Goal: Information Seeking & Learning: Learn about a topic

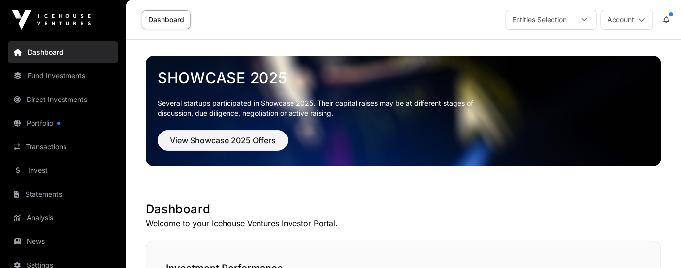
click at [177, 19] on link "Dashboard" at bounding box center [166, 19] width 49 height 19
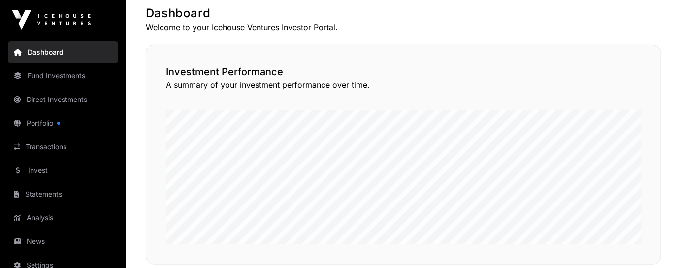
scroll to position [193, 0]
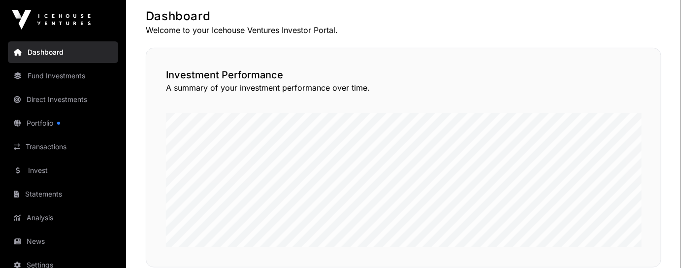
click at [64, 74] on link "Fund Investments" at bounding box center [63, 76] width 110 height 22
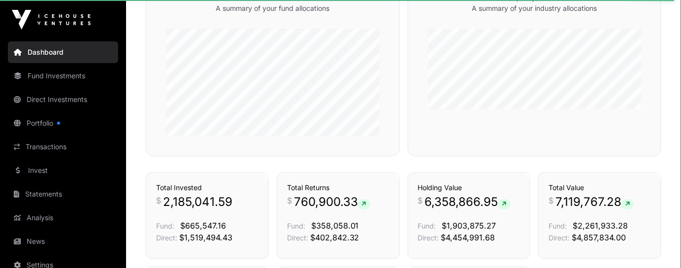
scroll to position [506, 0]
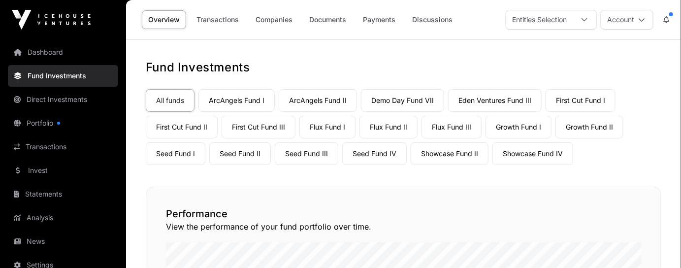
click at [376, 125] on link "Flux Fund II" at bounding box center [389, 127] width 58 height 23
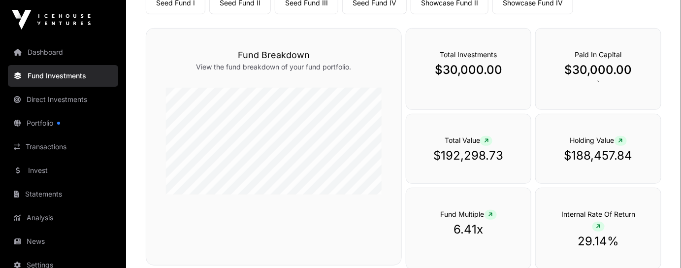
scroll to position [164, 0]
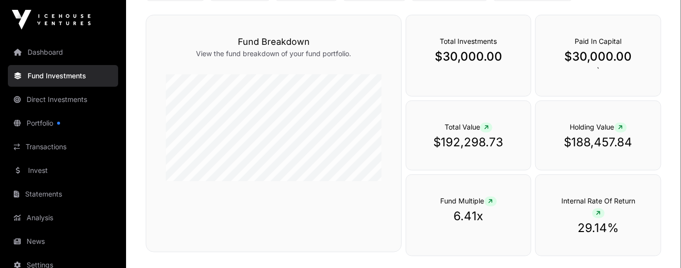
click at [623, 127] on icon at bounding box center [621, 128] width 4 height 6
click at [579, 132] on div "Holding Value $188,457.84" at bounding box center [599, 135] width 126 height 70
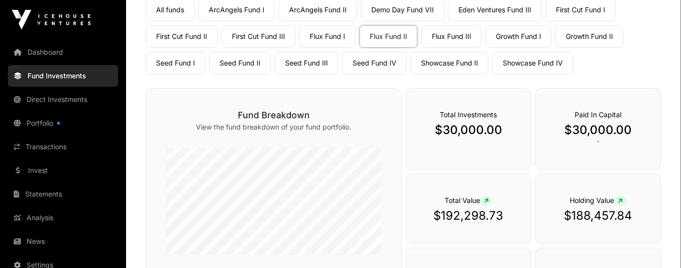
scroll to position [90, 0]
click at [479, 132] on p "$30,000.00" at bounding box center [469, 131] width 86 height 16
click at [455, 128] on p "$30,000.00" at bounding box center [469, 131] width 86 height 16
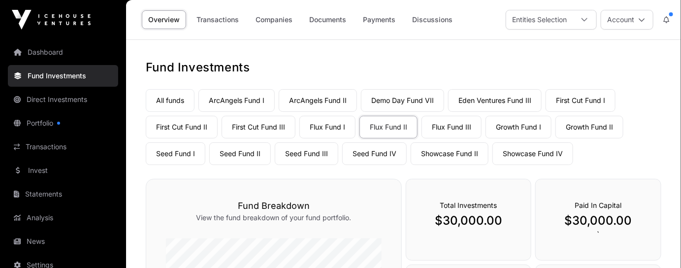
scroll to position [0, 0]
click at [576, 13] on div at bounding box center [585, 19] width 24 height 19
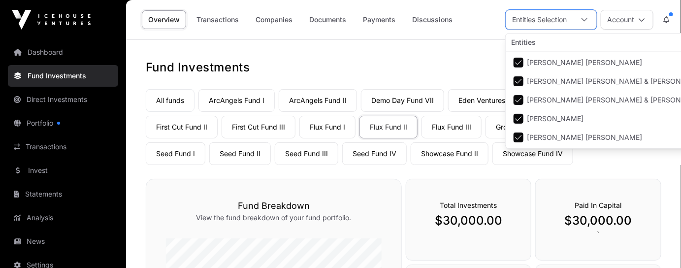
scroll to position [10, 6]
click at [576, 13] on div at bounding box center [585, 19] width 24 height 19
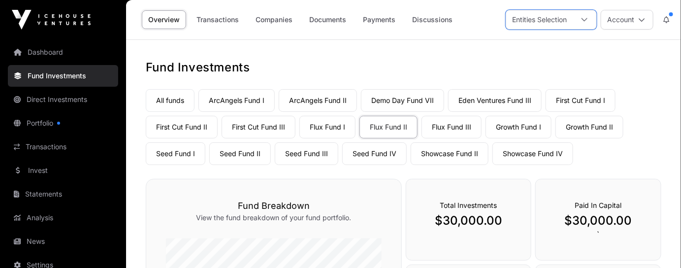
click at [612, 16] on button "Account" at bounding box center [627, 20] width 53 height 20
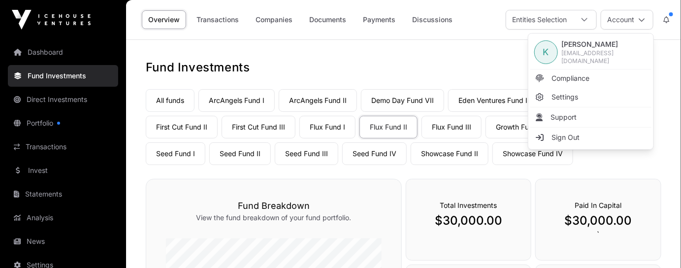
click at [612, 16] on button "Account" at bounding box center [627, 20] width 53 height 20
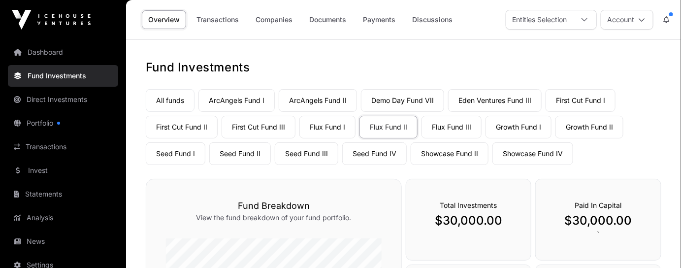
click at [57, 148] on link "Transactions" at bounding box center [63, 147] width 110 height 22
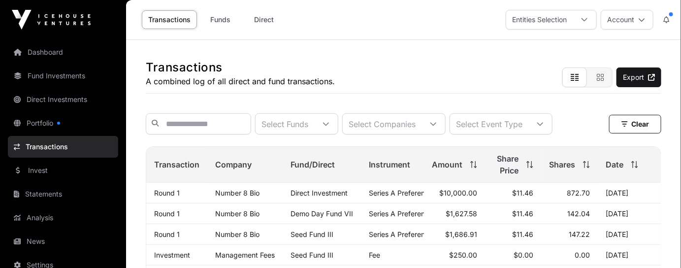
click at [59, 73] on link "Fund Investments" at bounding box center [63, 76] width 110 height 22
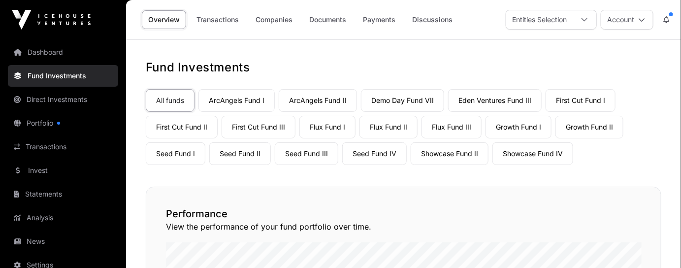
click at [379, 129] on link "Flux Fund II" at bounding box center [389, 127] width 58 height 23
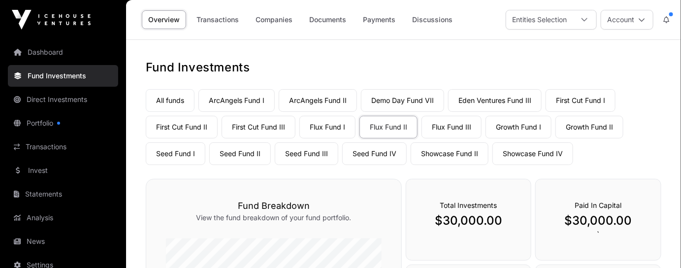
click at [278, 16] on link "Companies" at bounding box center [274, 19] width 50 height 19
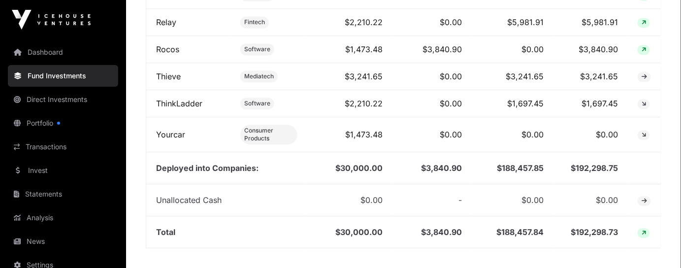
scroll to position [851, 0]
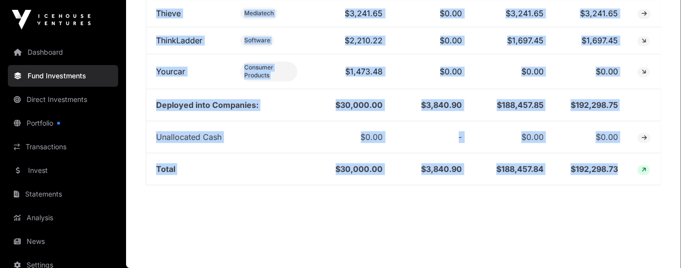
drag, startPoint x: 148, startPoint y: 195, endPoint x: 628, endPoint y: 172, distance: 480.4
copy table "Basis Hardware $1,236.25 $0.00 $8,894.82 $8,894.82 [PERSON_NAME] Fintech $0.00 …"
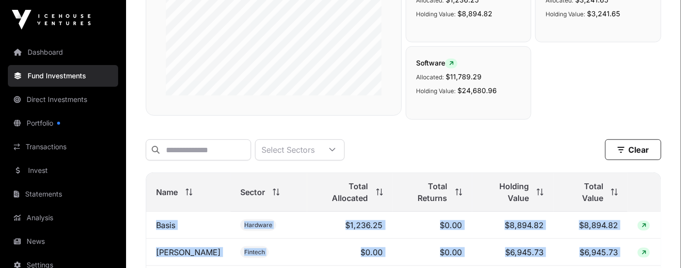
scroll to position [301, 0]
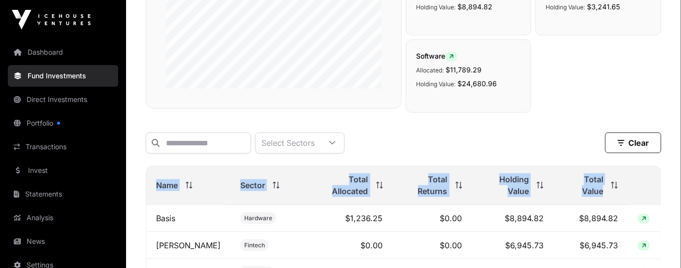
drag, startPoint x: 149, startPoint y: 191, endPoint x: 607, endPoint y: 201, distance: 458.3
click at [607, 201] on tr "Name Sector Total Allocated Total Returns Holding Value Total Value" at bounding box center [403, 185] width 515 height 39
copy tr "Name Sector Total Allocated Total Returns Holding Value Total Value"
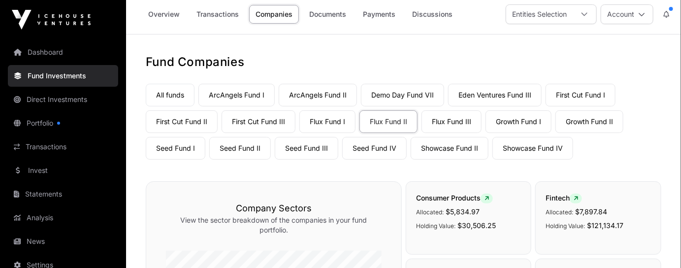
scroll to position [1, 0]
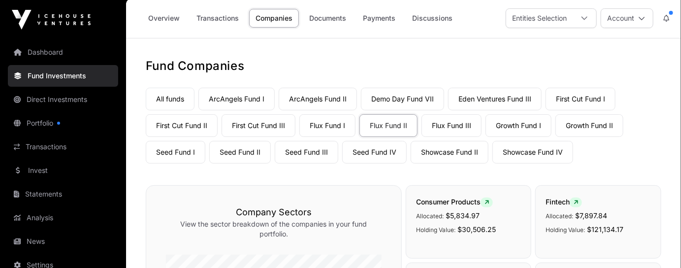
click at [579, 122] on link "Growth Fund II" at bounding box center [590, 125] width 68 height 23
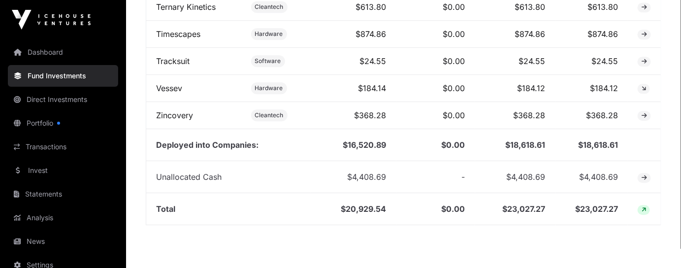
scroll to position [920, 0]
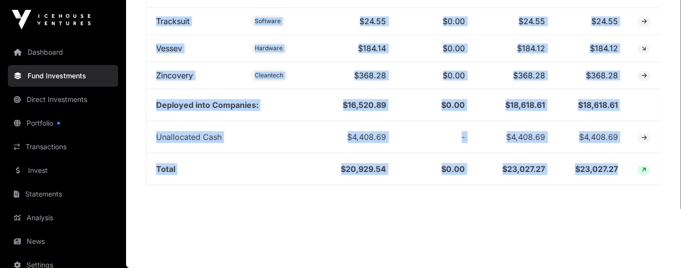
drag, startPoint x: 146, startPoint y: 139, endPoint x: 623, endPoint y: 165, distance: 477.1
copy table "Alimetry Medical/ Biotech $1,227.60 $0.00 $1,227.60 $1,227.60 Basis Hardware $9…"
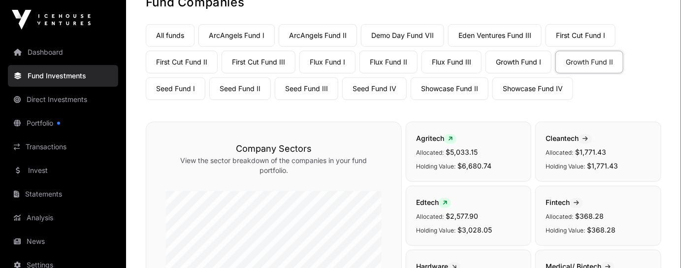
scroll to position [60, 0]
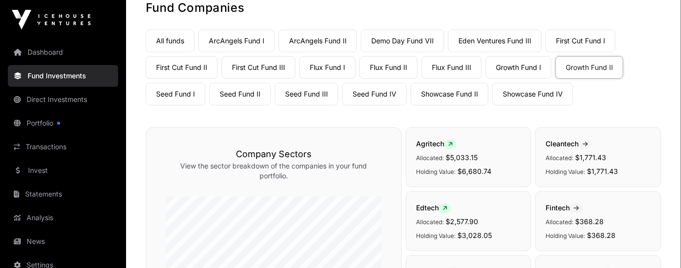
click at [258, 98] on link "Seed Fund II" at bounding box center [240, 94] width 62 height 23
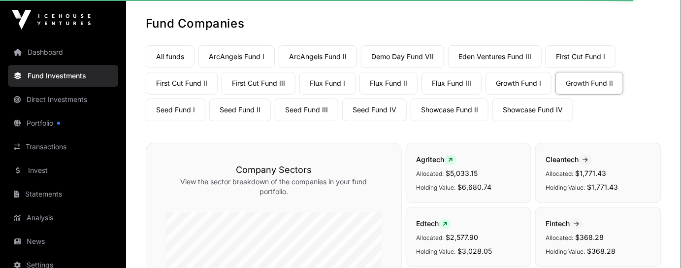
scroll to position [38, 0]
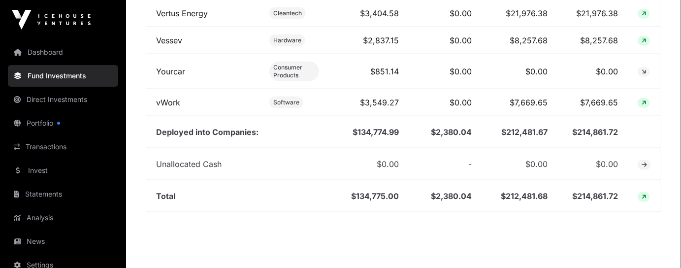
scroll to position [1821, 0]
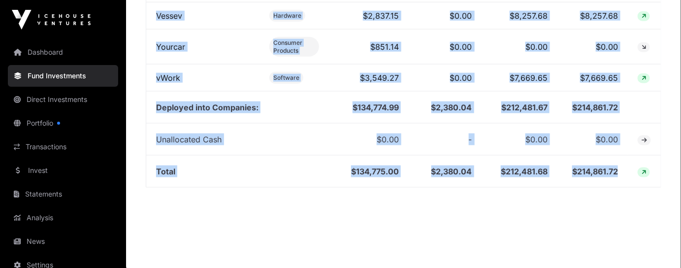
drag, startPoint x: 146, startPoint y: 126, endPoint x: 618, endPoint y: 180, distance: 475.1
copy table "Aglow Fintech $4,085.49 $0.00 $2,229.26 $2,229.26 Aryde Software $5,669.55 $0.0…"
